Goal: Task Accomplishment & Management: Manage account settings

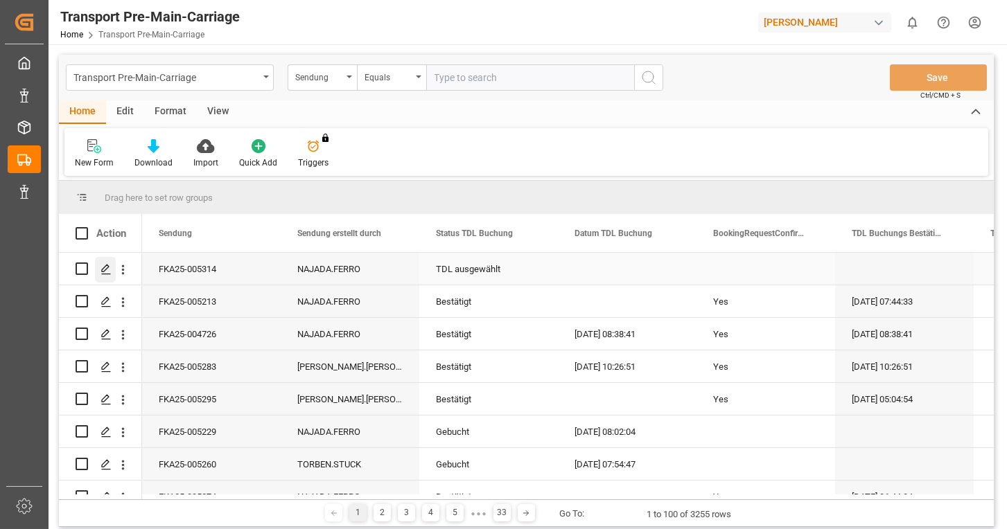
click at [107, 268] on icon "Press SPACE to select this row." at bounding box center [105, 269] width 11 height 11
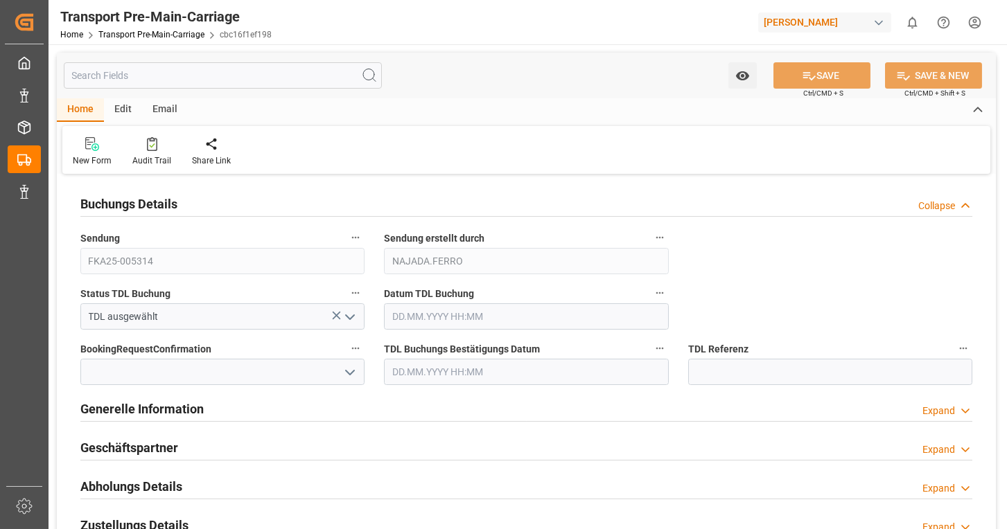
click at [167, 107] on div "Email" at bounding box center [165, 110] width 46 height 24
click at [94, 143] on icon at bounding box center [94, 141] width 19 height 8
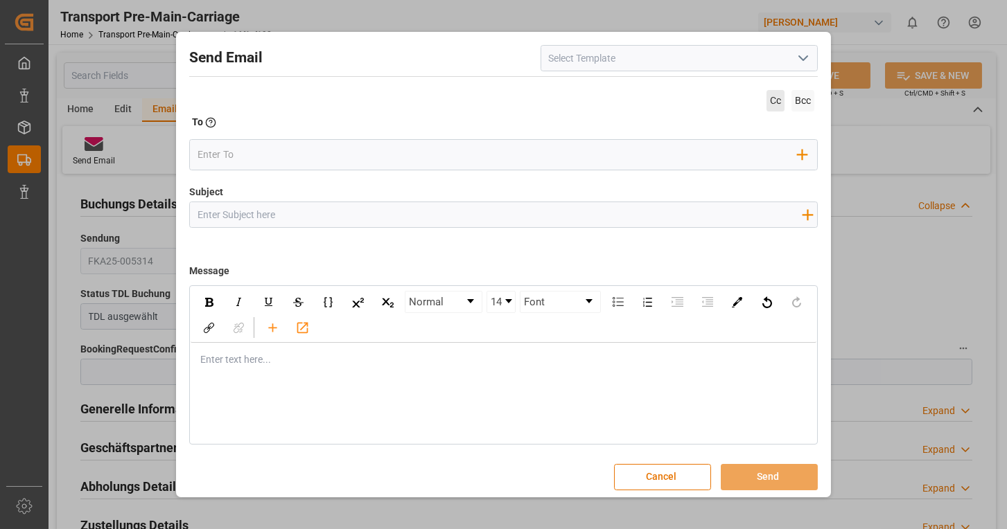
click at [769, 93] on span "Cc" at bounding box center [776, 100] width 18 height 21
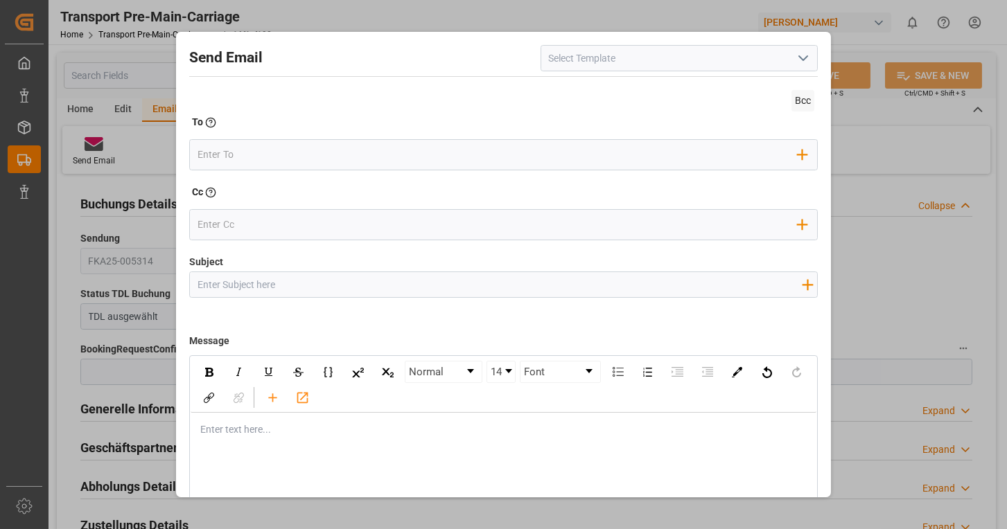
click at [796, 61] on icon "open menu" at bounding box center [803, 58] width 17 height 17
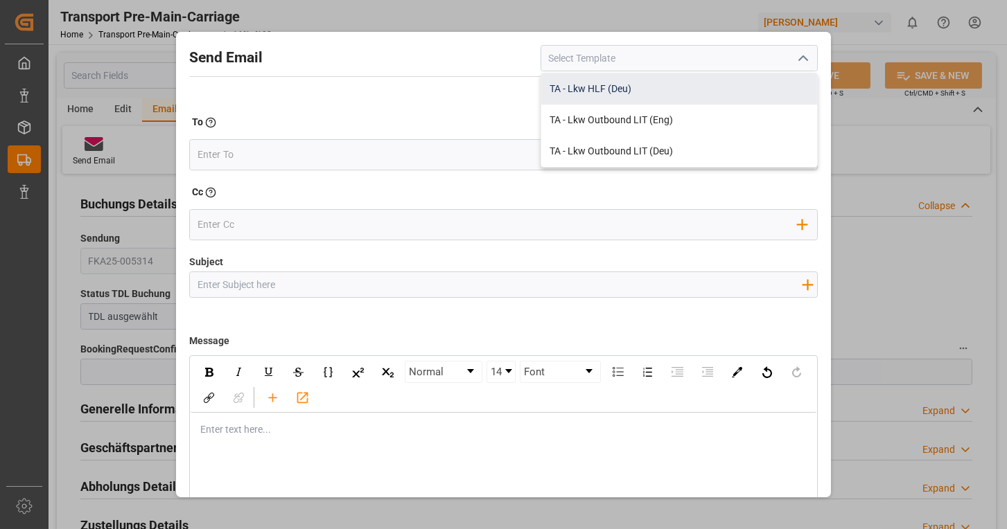
click at [671, 87] on div "TA - Lkw HLF (Deu)" at bounding box center [679, 88] width 276 height 31
type input "TA - Lkw HLF (Deu)"
type input "Transportauftrag {{deliveryNumberPremain}} nach {{deliveryAddressPremainCity}},…"
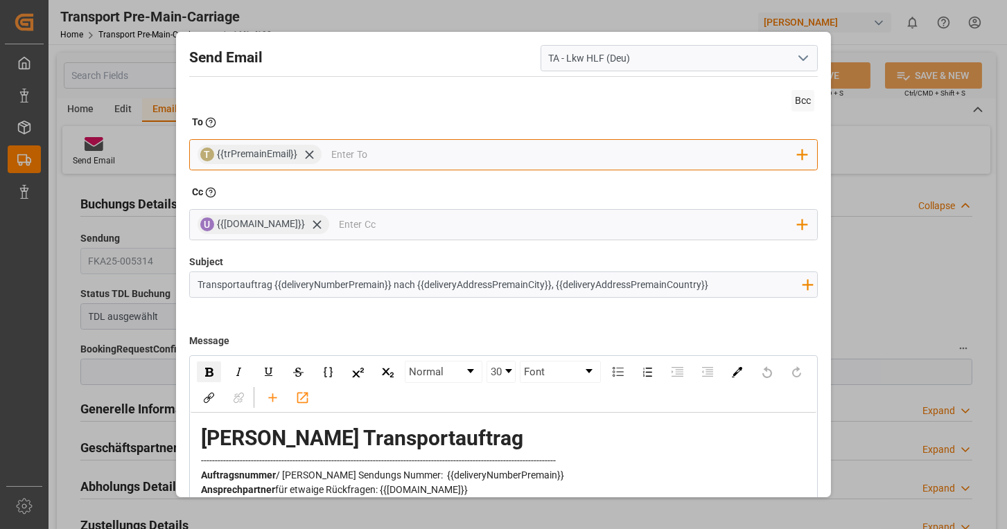
click at [430, 153] on input "email" at bounding box center [564, 155] width 466 height 21
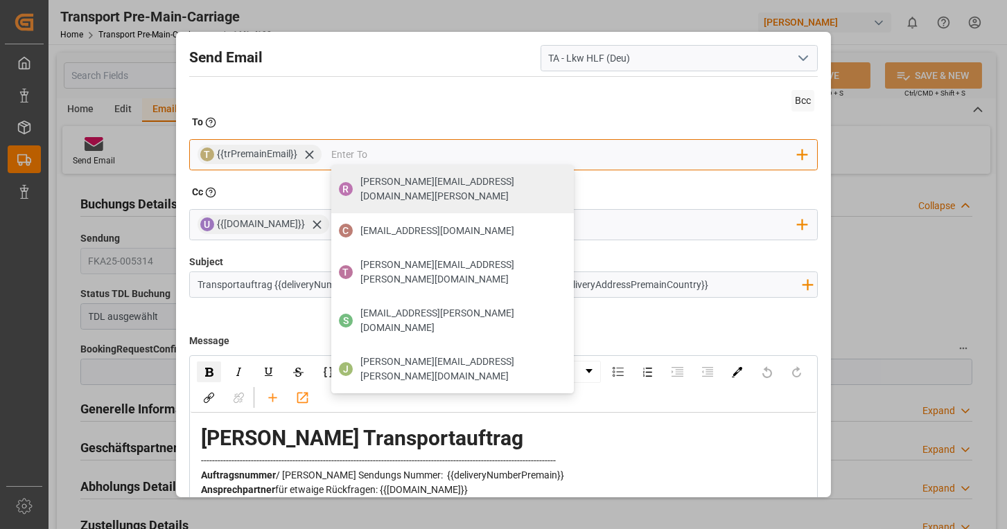
type input "nf.verden@nordfrost.de"
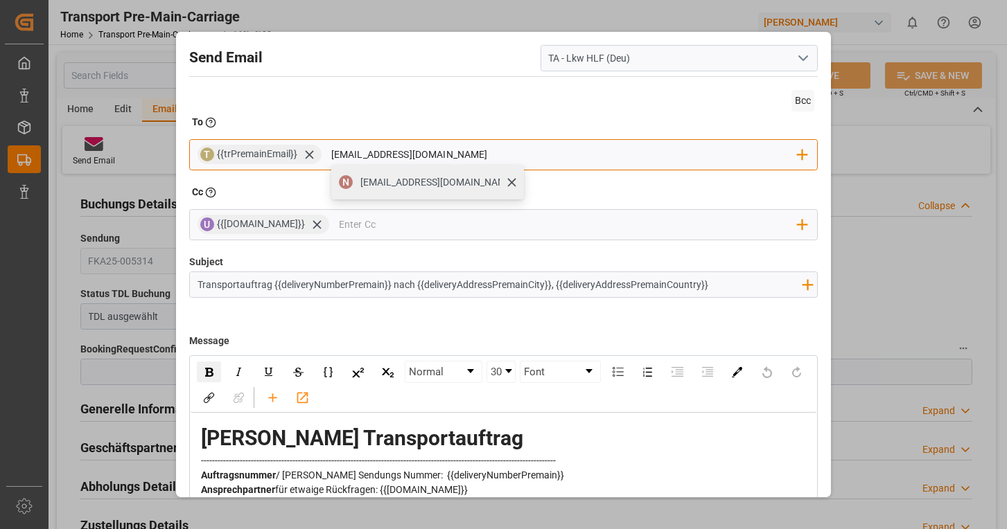
click at [436, 177] on span "nf.verden@nordfrost.de" at bounding box center [437, 182] width 154 height 15
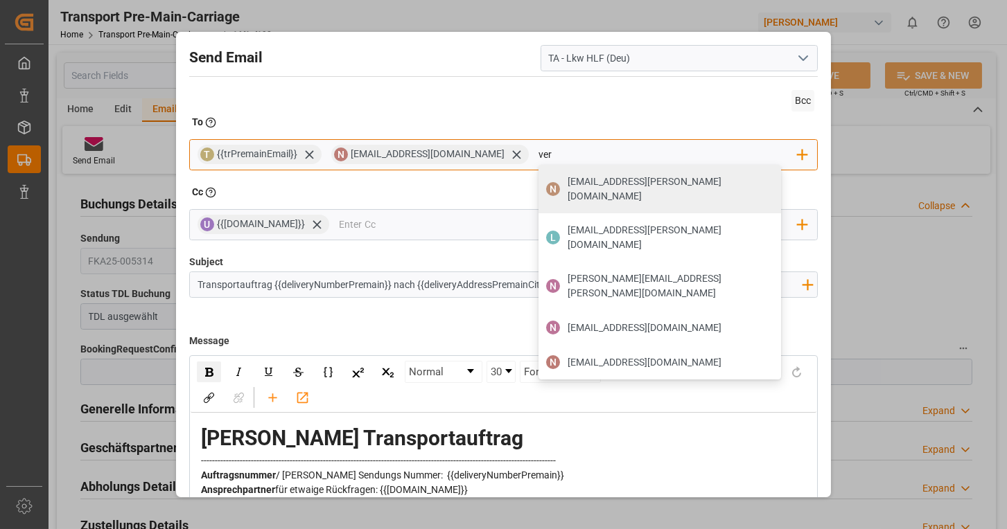
type input "vertriebsinnendienst@nordfrost.de"
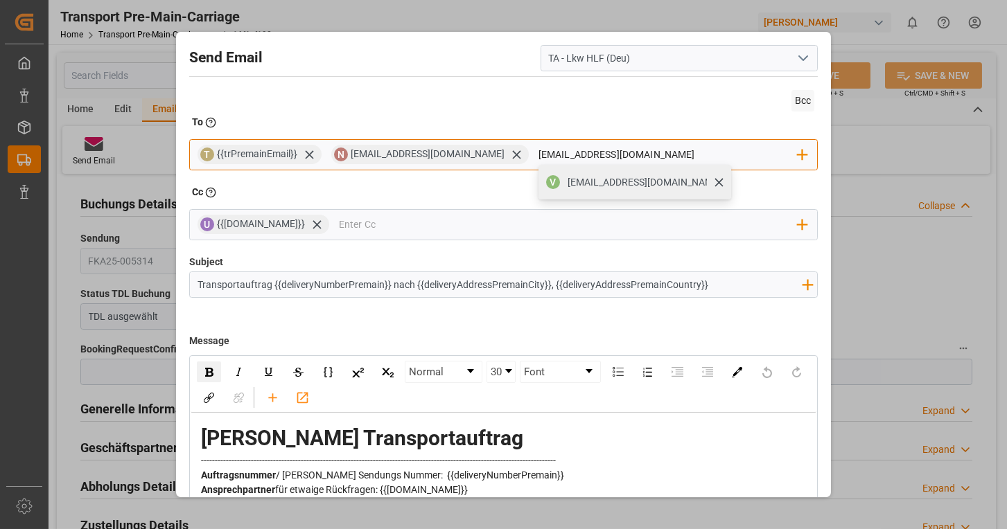
click at [568, 179] on span "vertriebsinnendienst@nordfrost.de" at bounding box center [645, 182] width 154 height 15
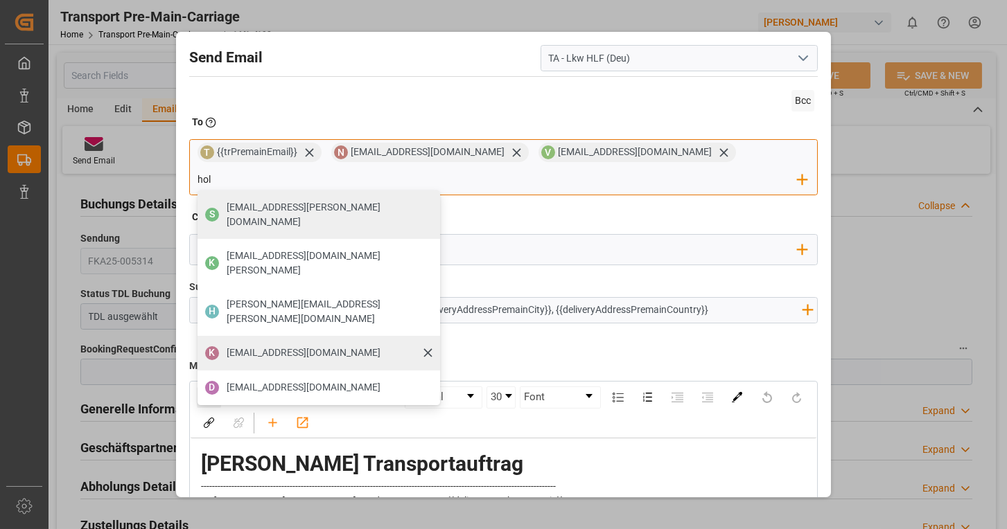
type input "hol"
click at [380, 346] on span "kundenservice-hollenstedt@nordfrost.de" at bounding box center [304, 353] width 154 height 15
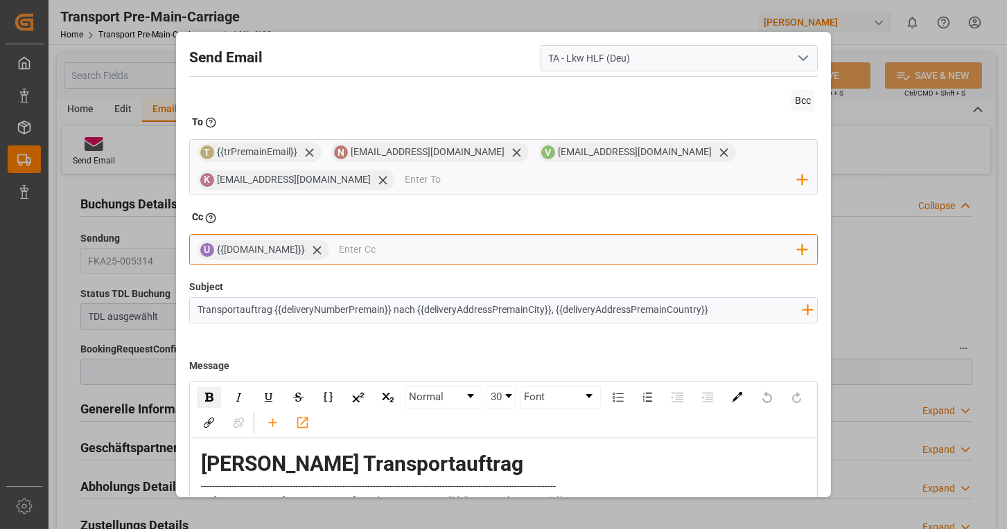
click at [353, 243] on input "email" at bounding box center [568, 250] width 459 height 21
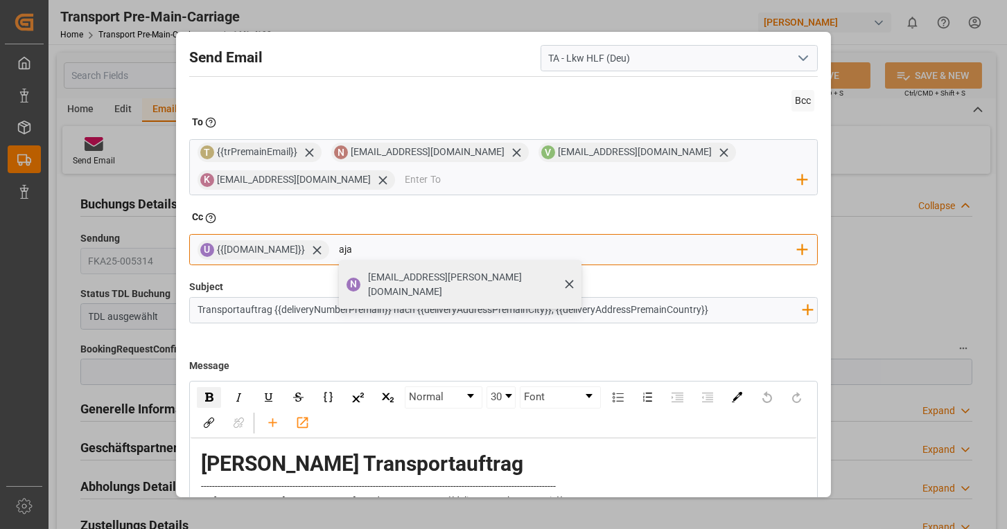
type input "aja"
click at [368, 276] on span "najada.ferro@lamotte-food.de" at bounding box center [470, 284] width 204 height 29
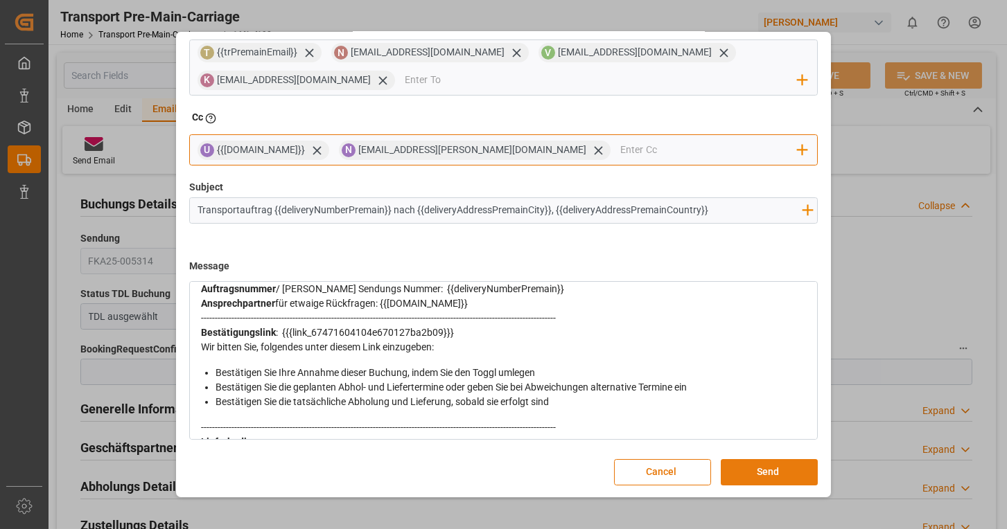
scroll to position [208, 0]
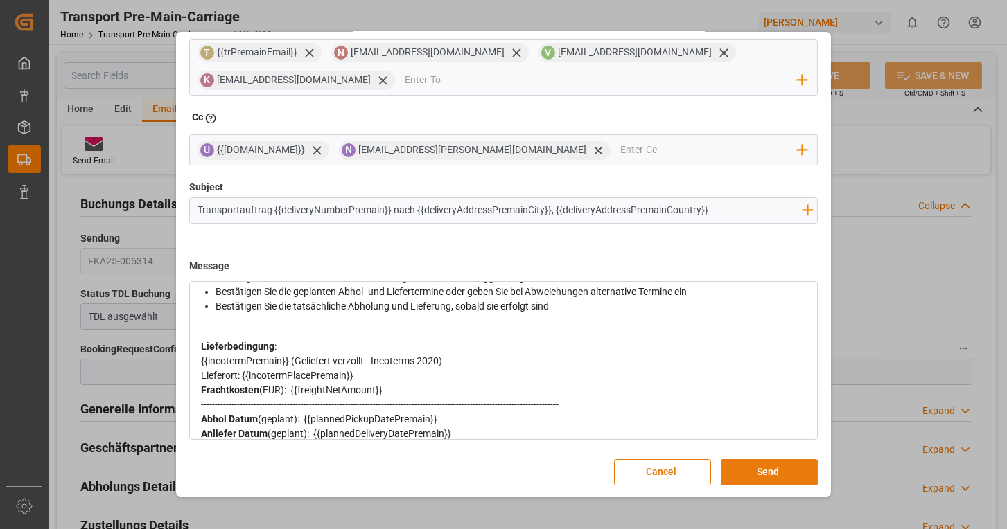
click at [760, 477] on button "Send" at bounding box center [769, 472] width 97 height 26
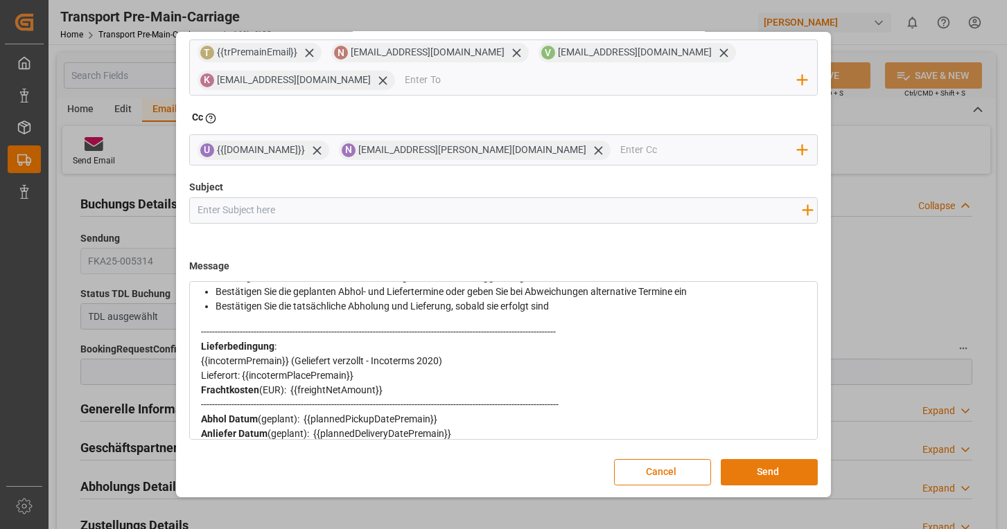
scroll to position [74, 0]
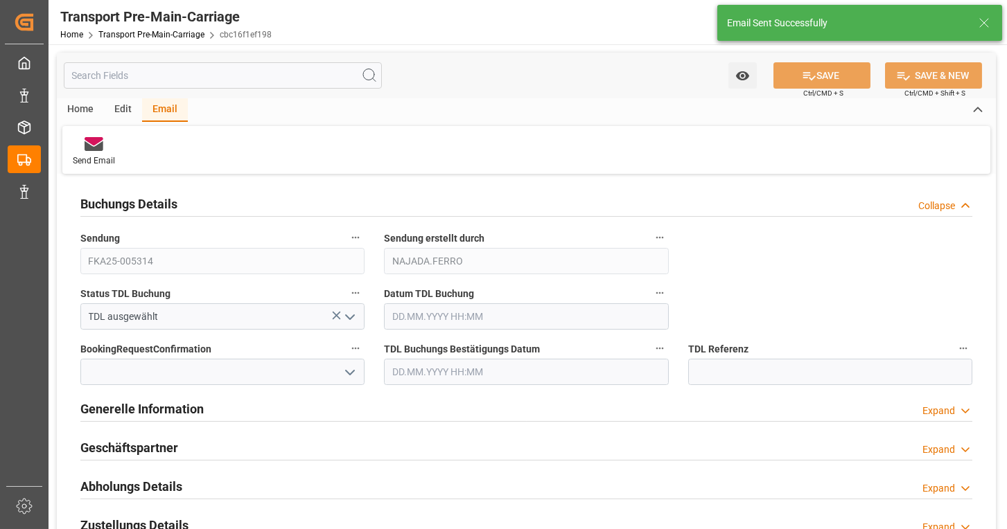
click at [346, 315] on icon "open menu" at bounding box center [350, 317] width 17 height 17
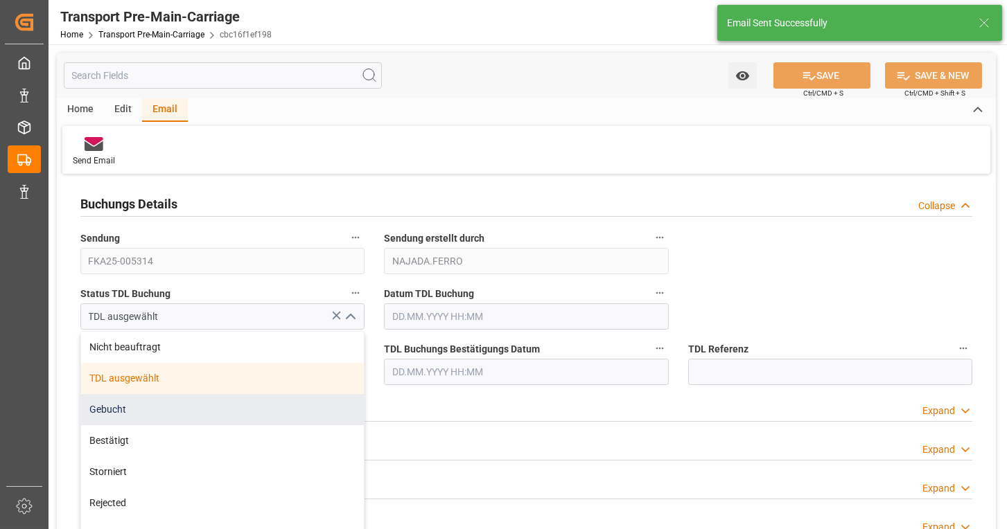
click at [162, 400] on div "Gebucht" at bounding box center [222, 409] width 283 height 31
type input "Gebucht"
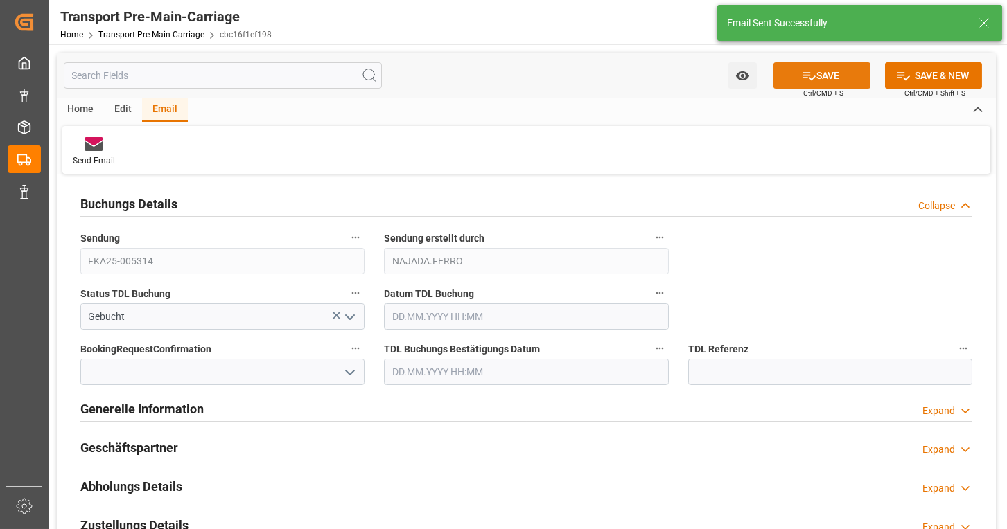
click at [810, 80] on icon at bounding box center [809, 76] width 15 height 15
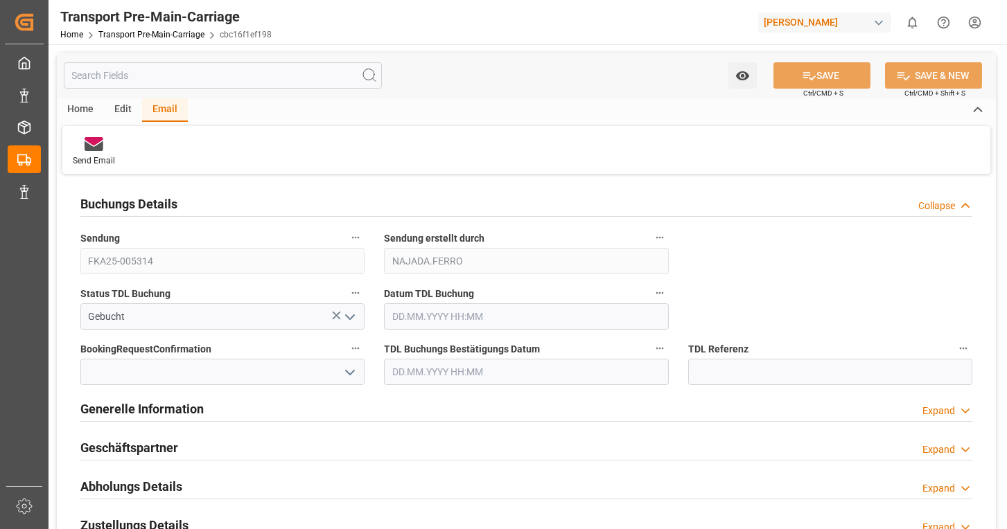
type input "14.08.2025 10:48"
